Goal: Find specific page/section: Find specific page/section

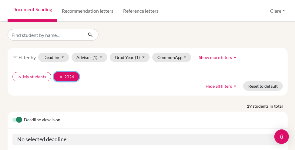
click at [61, 76] on icon "clear" at bounding box center [61, 77] width 4 height 4
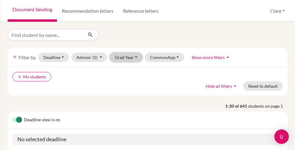
click at [135, 57] on button "Grad Year" at bounding box center [126, 57] width 33 height 9
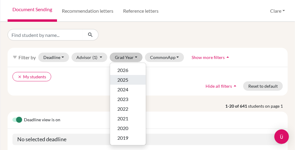
click at [128, 77] on div "2025" at bounding box center [127, 79] width 21 height 7
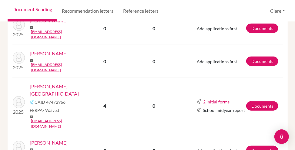
scroll to position [303, 0]
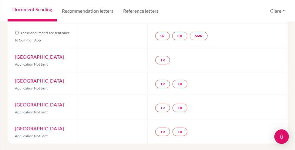
scroll to position [4, 0]
